Goal: Task Accomplishment & Management: Manage account settings

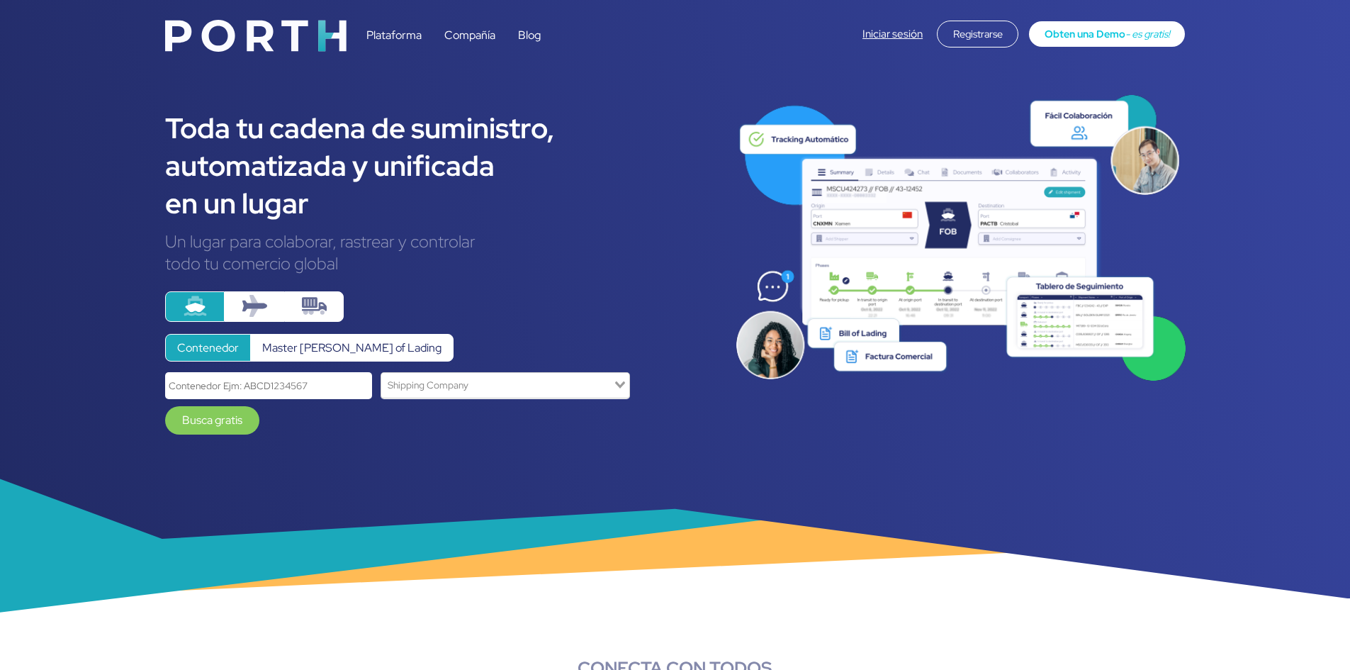
click at [1069, 40] on span "Obten una Demo" at bounding box center [1084, 33] width 81 height 13
click at [898, 34] on link "Iniciar sesión" at bounding box center [892, 34] width 60 height 14
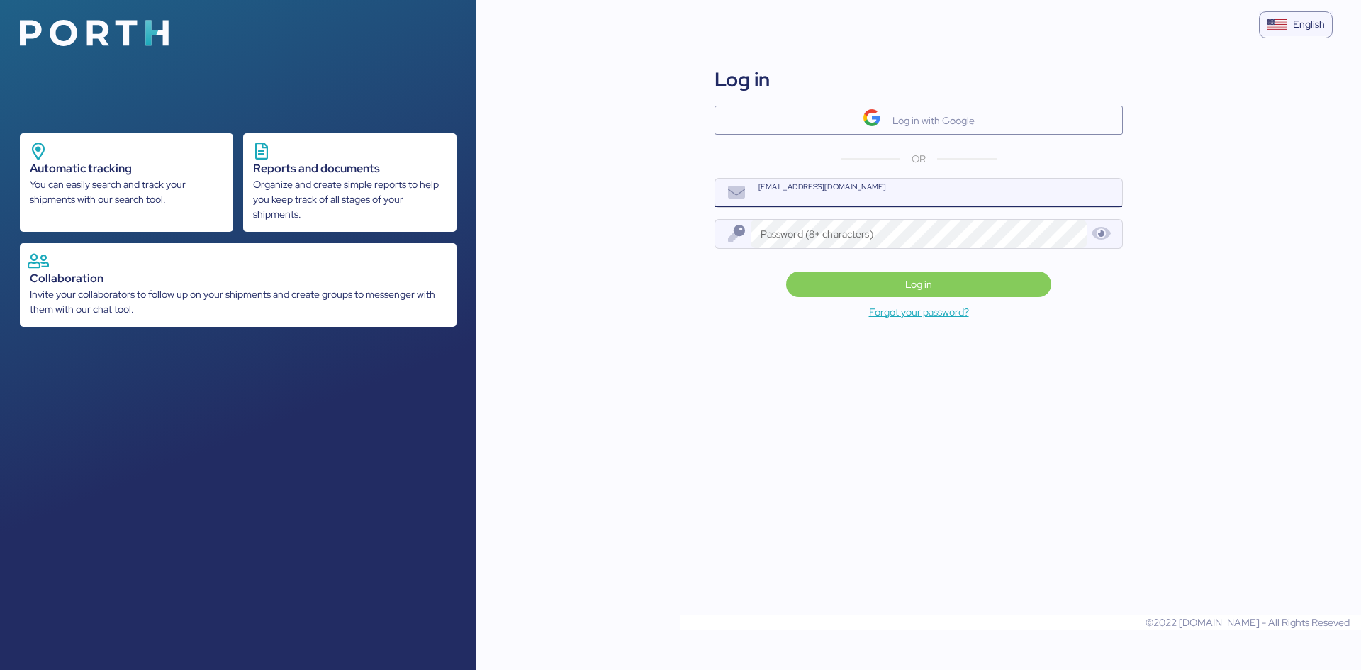
click at [859, 198] on input "[EMAIL_ADDRESS][DOMAIN_NAME]" at bounding box center [935, 193] width 371 height 28
type input "[PERSON_NAME][EMAIL_ADDRESS][DOMAIN_NAME]"
